Goal: Task Accomplishment & Management: Manage account settings

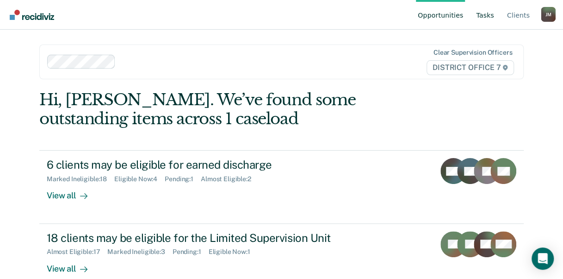
click at [478, 22] on link "Tasks" at bounding box center [485, 15] width 22 height 30
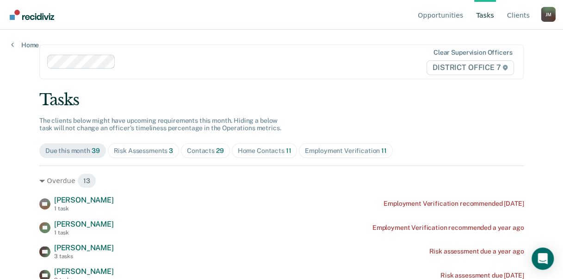
click at [232, 146] on span "Home Contacts 11" at bounding box center [265, 150] width 66 height 15
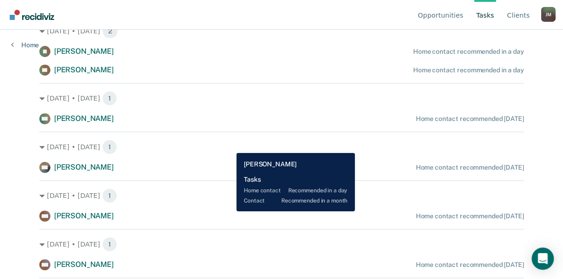
scroll to position [150, 0]
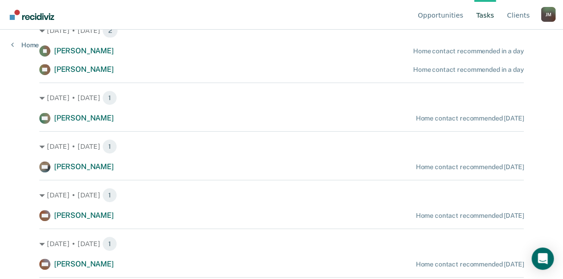
click at [229, 146] on div "[DATE] • [DATE] 1" at bounding box center [281, 146] width 484 height 15
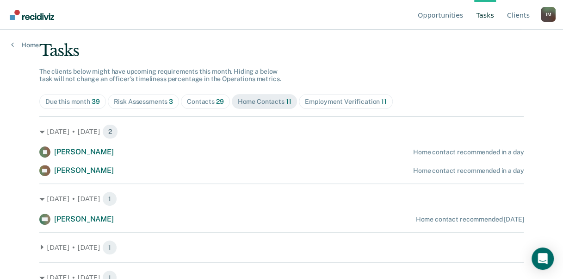
scroll to position [50, 0]
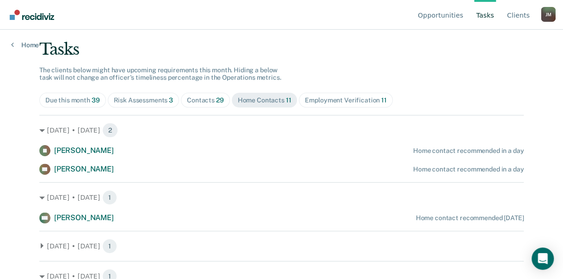
click at [160, 100] on div "Risk Assessments 3" at bounding box center [144, 100] width 60 height 8
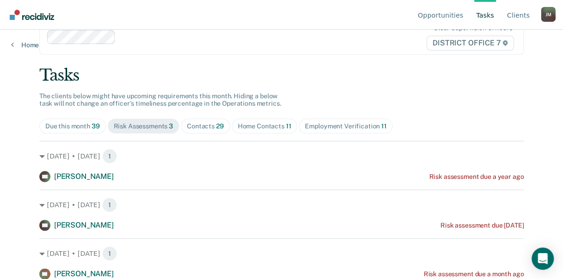
click at [202, 128] on div "Contacts 29" at bounding box center [205, 126] width 37 height 8
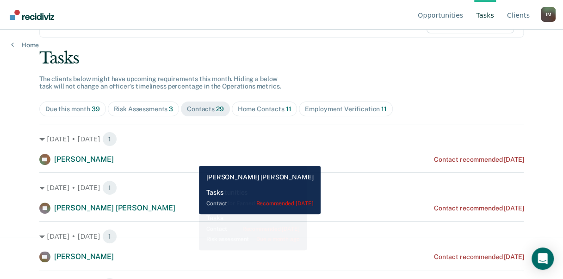
scroll to position [41, 0]
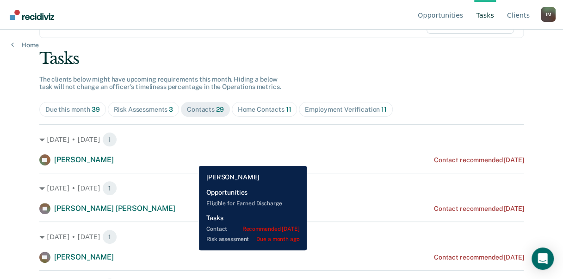
click at [192, 159] on div "AB [PERSON_NAME] Contact recommended [DATE]" at bounding box center [281, 159] width 484 height 11
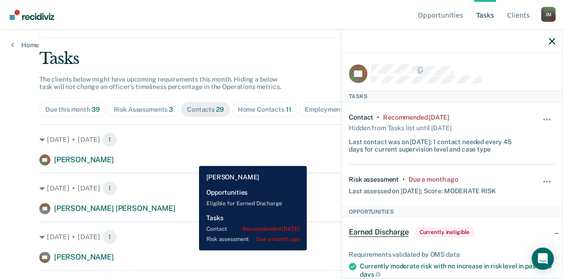
click at [192, 159] on div "AB [PERSON_NAME] Contact recommended [DATE]" at bounding box center [281, 159] width 484 height 11
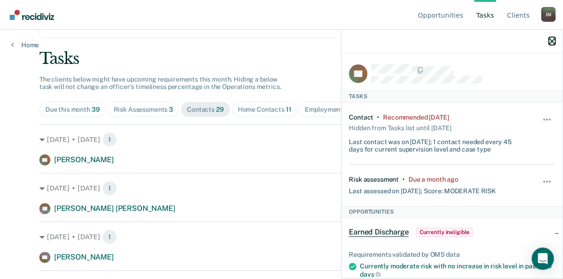
click at [552, 39] on icon "button" at bounding box center [552, 41] width 6 height 6
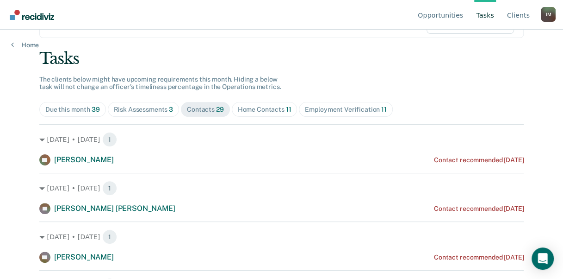
click at [165, 113] on span "Risk Assessments 3" at bounding box center [144, 109] width 72 height 15
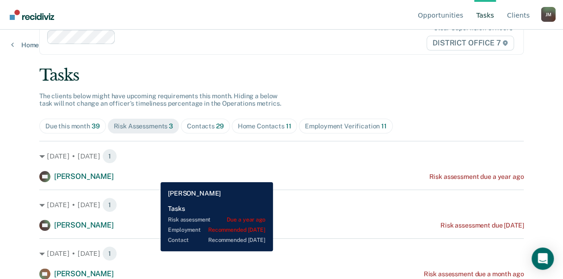
scroll to position [0, 0]
